Goal: Transaction & Acquisition: Purchase product/service

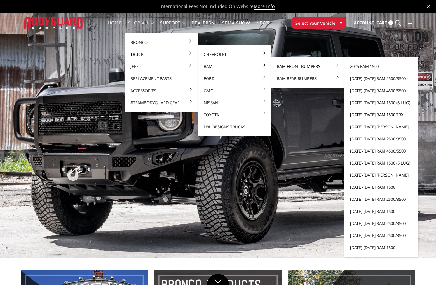
click at [364, 115] on link "[DATE]-[DATE] Ram 1500 TRX" at bounding box center [381, 115] width 68 height 12
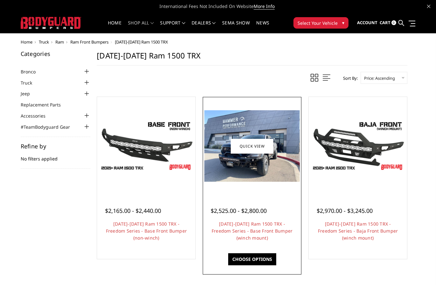
click at [241, 171] on img at bounding box center [251, 146] width 95 height 72
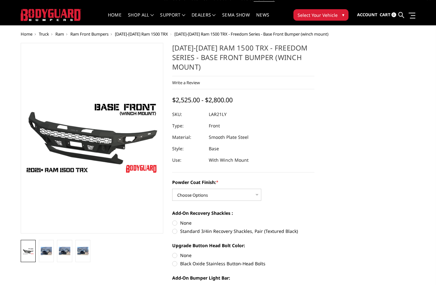
scroll to position [9, 0]
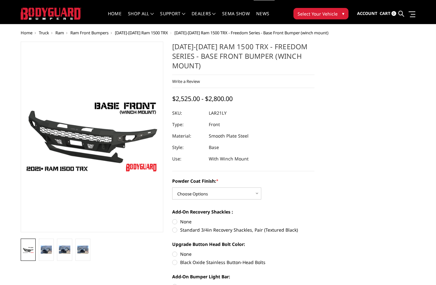
click at [221, 187] on div "Powder Coat Finish: * Choose Options Bare Metal Textured Black Powder Coat" at bounding box center [243, 189] width 143 height 22
select select "3137"
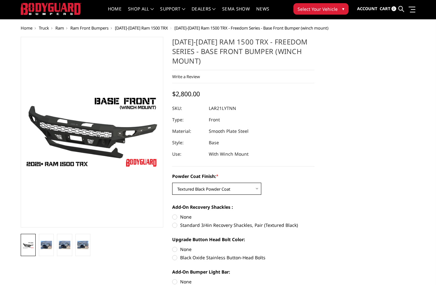
scroll to position [13, 0]
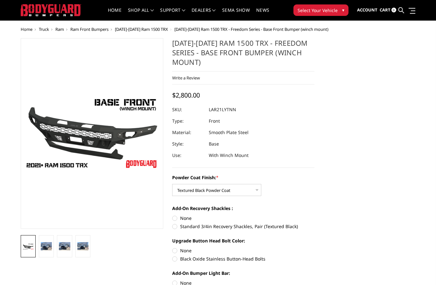
click at [174, 259] on label "Black Oxide Stainless Button-Head Bolts" at bounding box center [243, 259] width 143 height 7
click at [314, 248] on input "Black Oxide Stainless Button-Head Bolts" at bounding box center [314, 248] width 0 height 0
radio input "true"
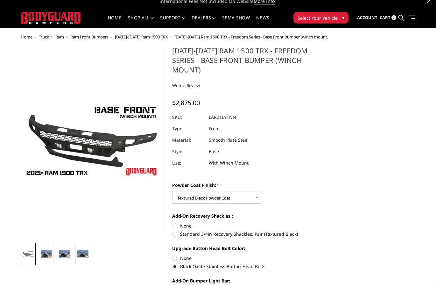
scroll to position [0, 0]
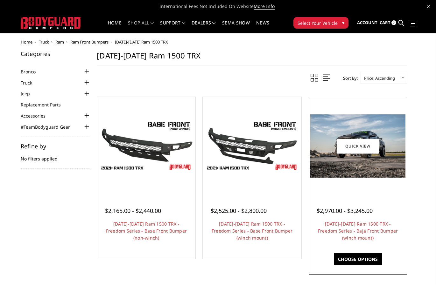
click at [343, 157] on img at bounding box center [357, 146] width 95 height 63
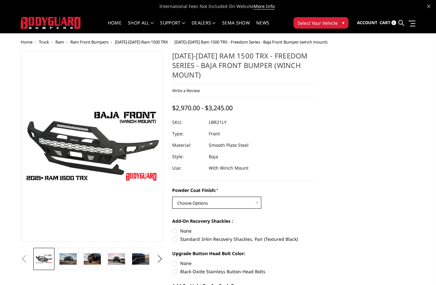
select select "3139"
